Goal: Task Accomplishment & Management: Manage account settings

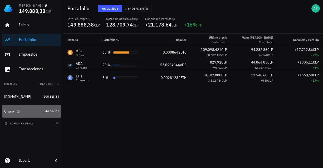
click at [9, 112] on div "Orionx" at bounding box center [9, 111] width 10 height 4
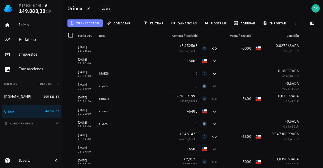
click at [88, 22] on span "transacción" at bounding box center [85, 23] width 29 height 4
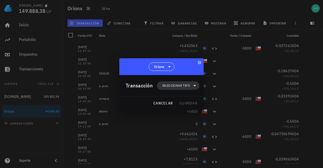
click at [165, 83] on span "Seleccionar tipo" at bounding box center [176, 85] width 28 height 5
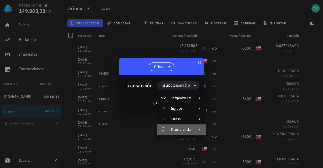
click at [176, 129] on div "Transferencia" at bounding box center [180, 130] width 21 height 4
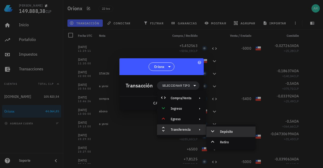
click at [232, 134] on div "Depósito" at bounding box center [235, 132] width 31 height 4
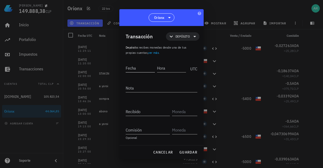
click at [142, 67] on input "Fecha" at bounding box center [139, 68] width 29 height 8
type input "[DATE]"
click at [165, 69] on input "Hora" at bounding box center [171, 68] width 30 height 8
type input "19:50:00"
click at [142, 89] on textarea "Nota" at bounding box center [161, 88] width 72 height 8
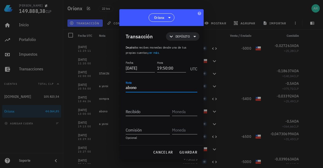
type textarea "abono"
click at [131, 109] on div "Recibido" at bounding box center [147, 112] width 44 height 8
type input "5.000"
click at [175, 112] on input "text" at bounding box center [184, 112] width 24 height 8
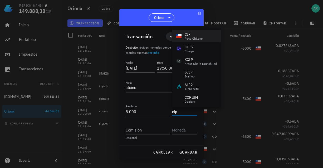
click at [199, 39] on div "peso chileno" at bounding box center [193, 38] width 18 height 3
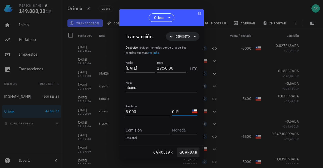
type input "CLP"
click at [185, 152] on span "guardar" at bounding box center [188, 152] width 18 height 5
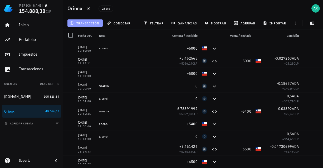
click at [77, 24] on span "transacción" at bounding box center [85, 23] width 29 height 4
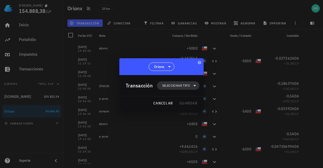
click at [172, 85] on span "Seleccionar tipo" at bounding box center [176, 85] width 28 height 5
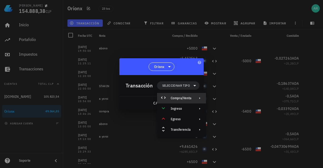
click at [181, 100] on div "Compra/Venta" at bounding box center [180, 98] width 21 height 4
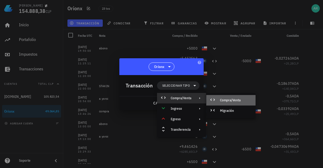
click at [225, 103] on div "Compra/Venta" at bounding box center [230, 100] width 49 height 11
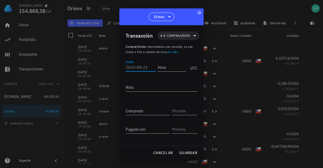
click at [137, 67] on input "Fecha" at bounding box center [140, 67] width 30 height 8
type input "[DATE]"
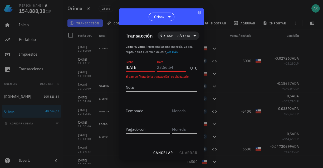
click at [162, 65] on input "Hora" at bounding box center [171, 67] width 29 height 8
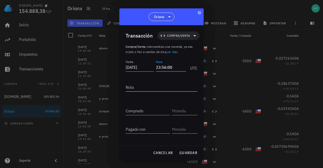
scroll to position [17, 0]
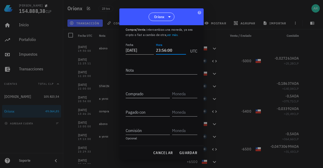
type input "23:56:00"
click at [144, 95] on input "Comprado" at bounding box center [147, 94] width 44 height 8
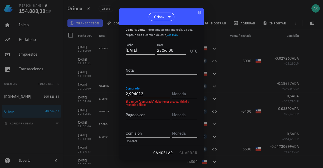
type input "2,994012"
click at [178, 96] on input "text" at bounding box center [184, 94] width 24 height 8
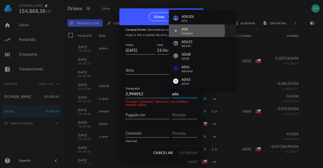
click at [188, 30] on div "ADA" at bounding box center [187, 29] width 12 height 5
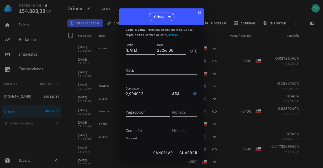
type input "ADA"
click at [145, 112] on input "Pagado con" at bounding box center [147, 112] width 44 height 8
type input "2.500"
click at [175, 113] on input "text" at bounding box center [184, 112] width 24 height 8
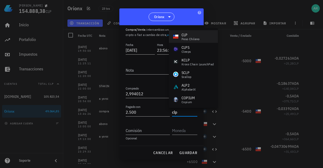
click at [200, 38] on div "CLP peso chileno" at bounding box center [193, 36] width 49 height 13
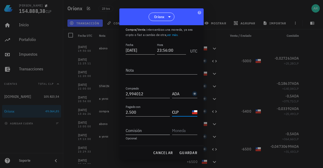
type input "CLP"
click at [137, 130] on input "Comisión" at bounding box center [147, 131] width 44 height 8
type input "0,01976"
click at [179, 132] on input "text" at bounding box center [184, 131] width 24 height 8
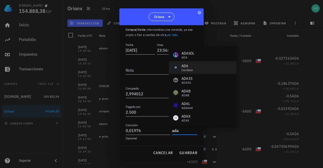
click at [189, 67] on div "ADA" at bounding box center [187, 65] width 12 height 5
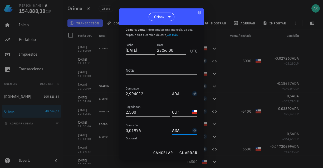
scroll to position [0, 0]
type input "ADA"
click at [189, 153] on span "guardar" at bounding box center [188, 153] width 18 height 5
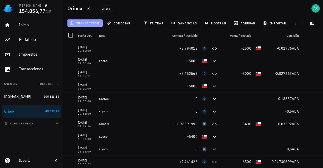
click at [85, 23] on span "transacción" at bounding box center [85, 23] width 29 height 4
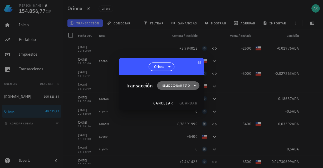
click at [188, 86] on span "Seleccionar tipo" at bounding box center [176, 85] width 28 height 5
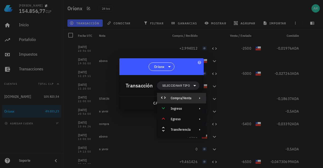
click at [179, 98] on div "Compra/Venta" at bounding box center [180, 98] width 21 height 4
click at [225, 105] on div "Compra/Venta" at bounding box center [230, 100] width 49 height 11
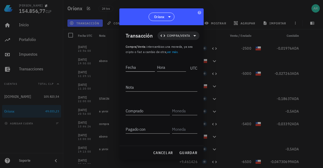
click at [139, 67] on input "Fecha" at bounding box center [139, 67] width 29 height 8
type input "[DATE]"
type input "23:56:00"
click at [146, 110] on input "Comprado" at bounding box center [147, 111] width 44 height 8
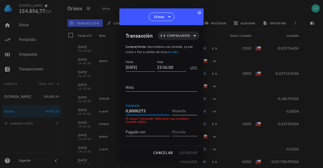
type input "0,0000273"
click at [178, 114] on input "text" at bounding box center [184, 111] width 24 height 8
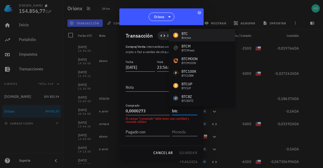
click at [192, 38] on div "BTC Bitcoin" at bounding box center [202, 35] width 66 height 13
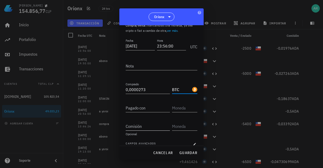
scroll to position [26, 0]
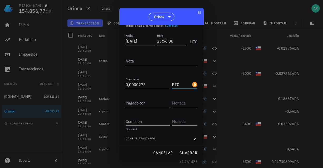
type input "BTC"
click at [137, 105] on input "Pagado con" at bounding box center [147, 103] width 44 height 8
type input "2.500"
click at [173, 105] on input "text" at bounding box center [184, 103] width 24 height 8
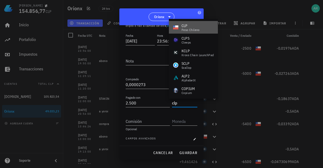
click at [197, 31] on div "peso chileno" at bounding box center [190, 29] width 18 height 3
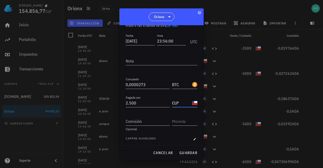
type input "CLP"
click at [143, 122] on input "Comisión" at bounding box center [147, 121] width 44 height 8
type input "0,00000015"
click at [179, 121] on input "text" at bounding box center [184, 121] width 24 height 8
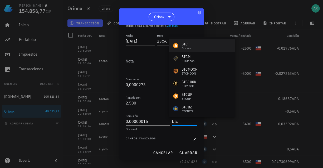
click at [189, 49] on div "Bitcoin" at bounding box center [186, 48] width 10 height 3
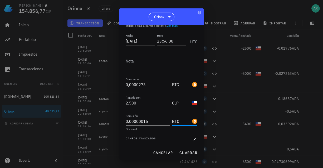
scroll to position [0, 0]
type input "BTC"
click at [193, 141] on icon "button" at bounding box center [194, 139] width 3 height 3
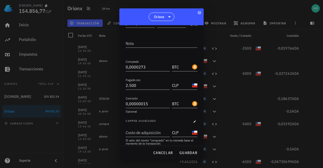
scroll to position [49, 0]
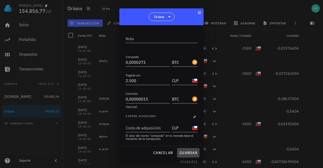
click at [189, 152] on span "guardar" at bounding box center [188, 153] width 18 height 5
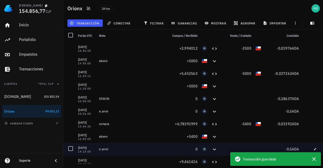
scroll to position [0, 0]
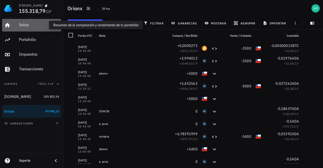
click at [21, 27] on div "Inicio" at bounding box center [39, 24] width 40 height 5
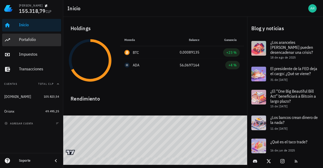
click at [31, 39] on div "Portafolio" at bounding box center [39, 39] width 40 height 5
